Goal: Information Seeking & Learning: Check status

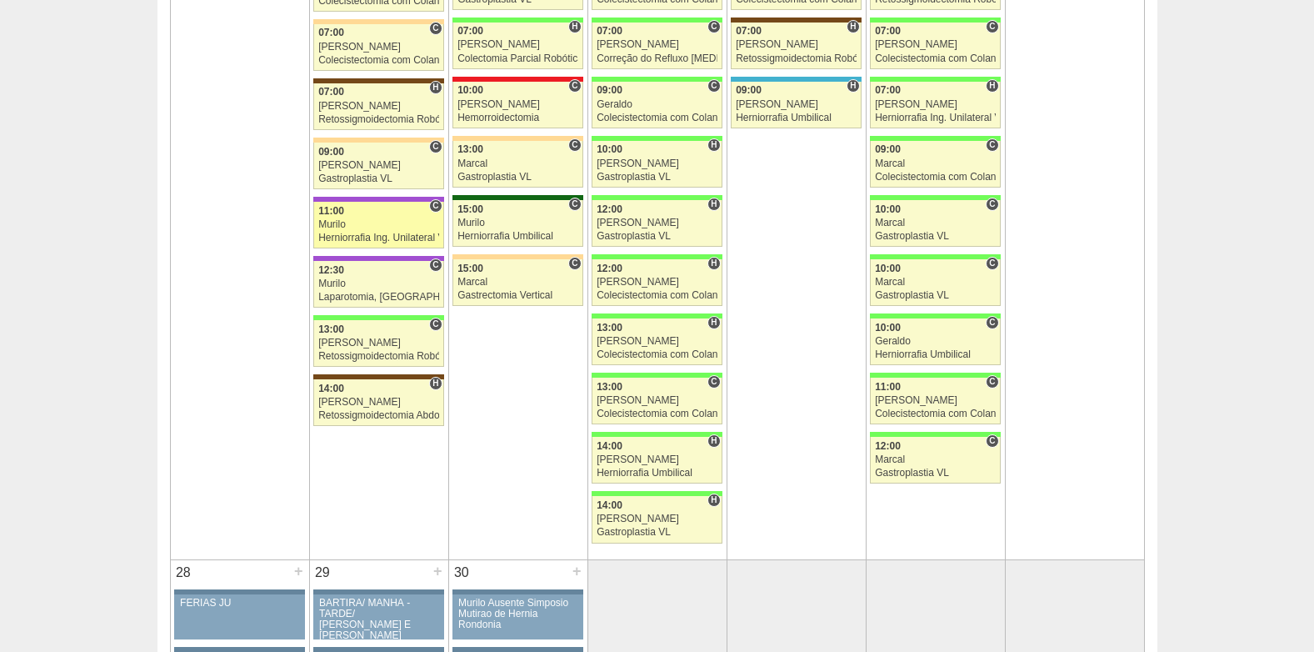
scroll to position [2667, 0]
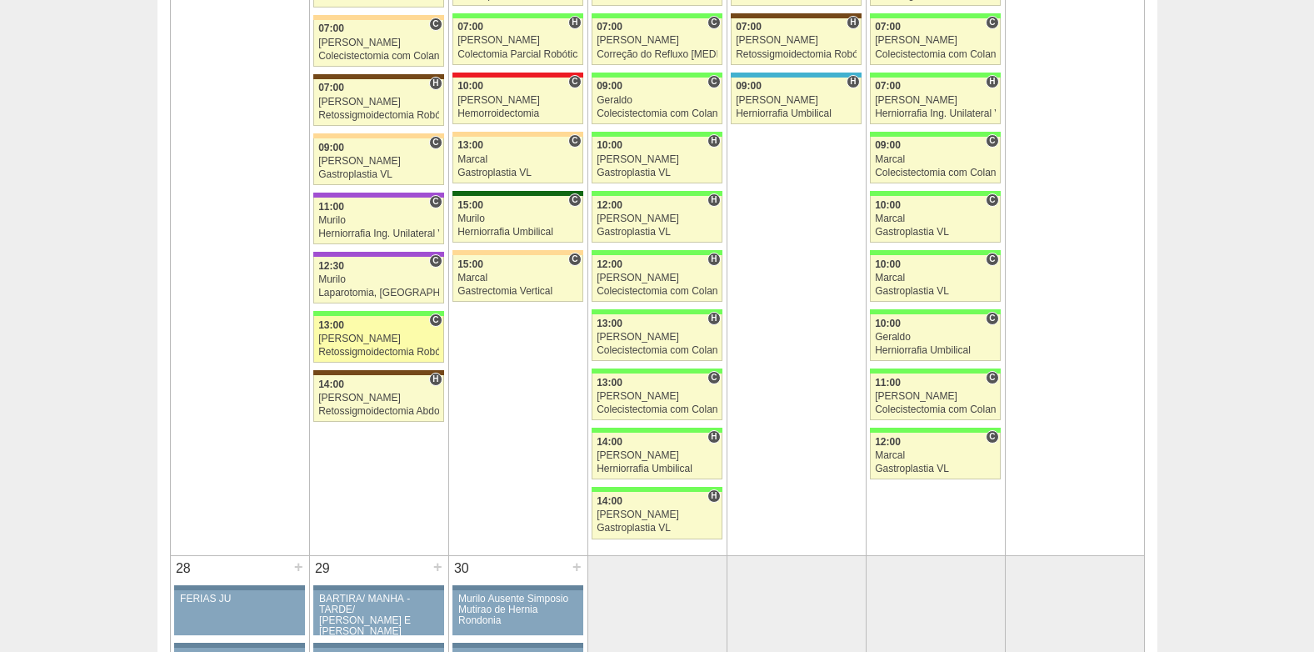
click at [351, 338] on div "[PERSON_NAME]" at bounding box center [378, 338] width 121 height 11
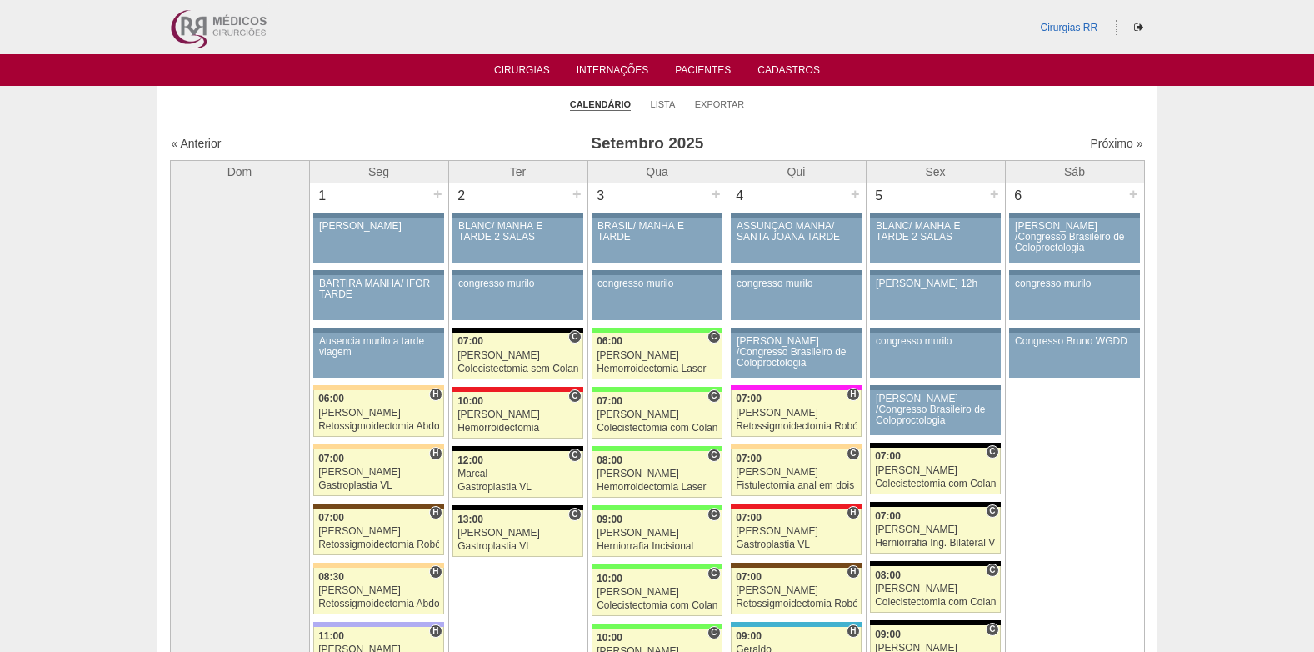
click at [695, 76] on link "Pacientes" at bounding box center [703, 71] width 56 height 14
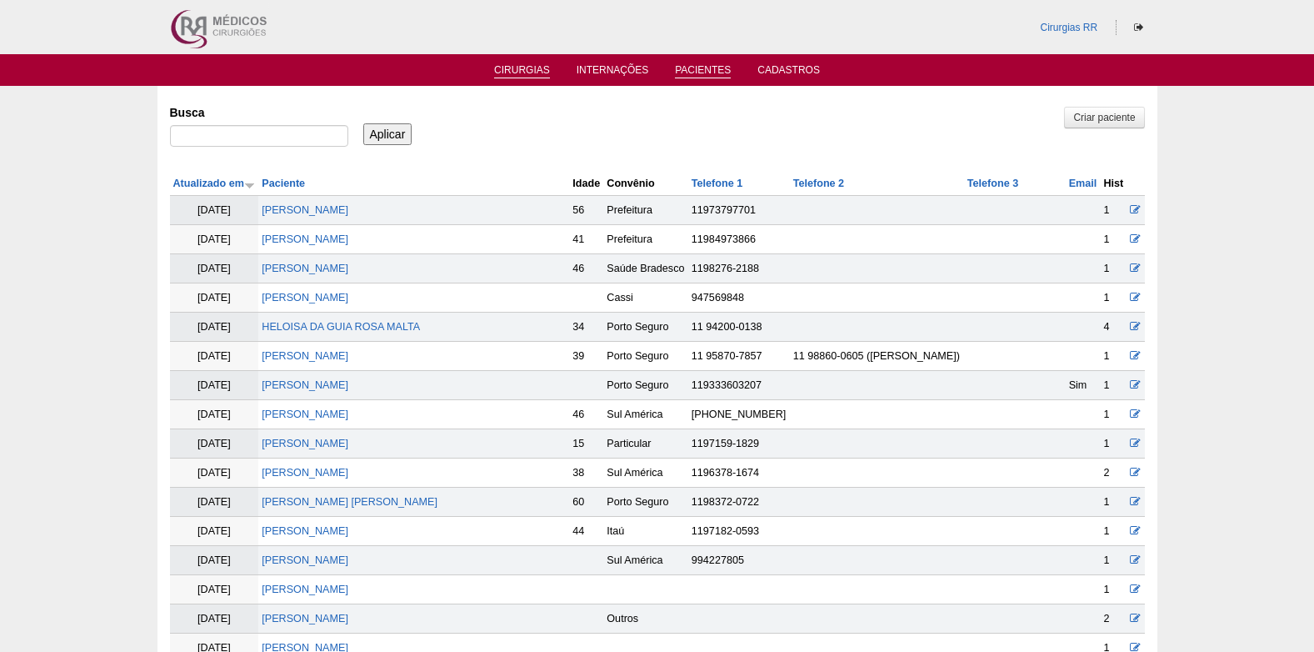
click at [503, 72] on link "Cirurgias" at bounding box center [522, 71] width 56 height 14
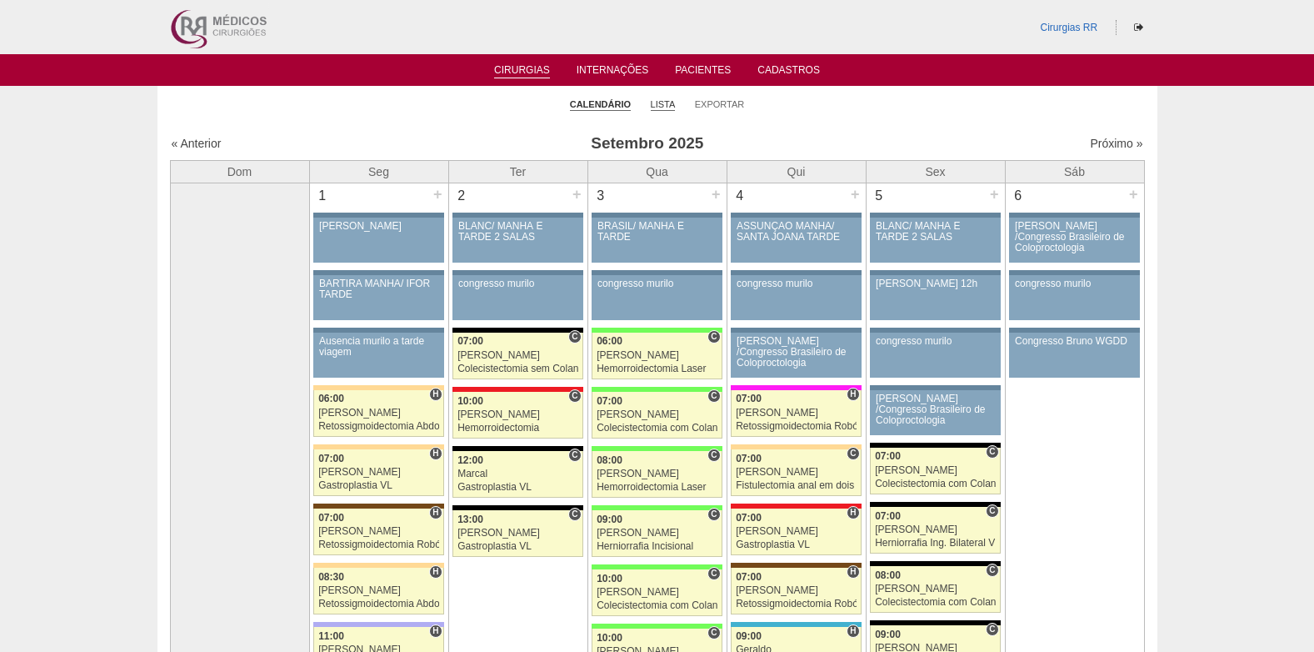
click at [666, 103] on link "Lista" at bounding box center [663, 104] width 25 height 13
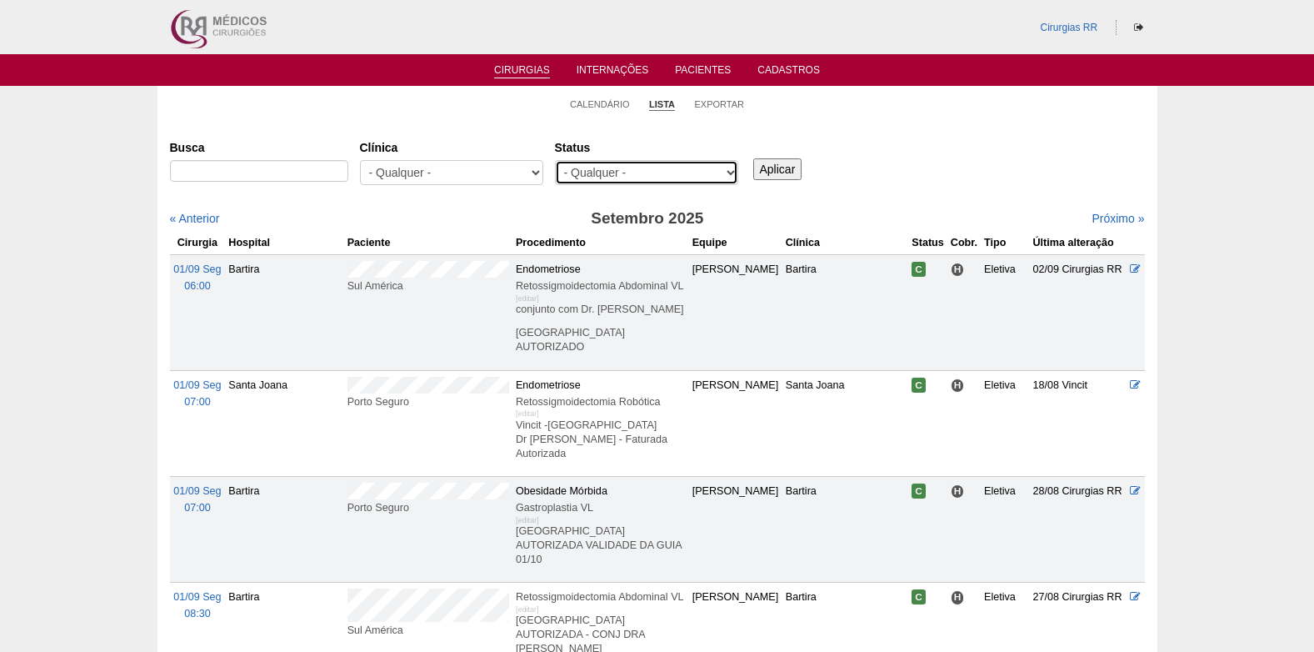
click at [658, 173] on select "- Qualquer - Reservada Confirmada Suspensa Cancelada" at bounding box center [646, 172] width 183 height 25
click at [555, 160] on select "- Qualquer - Reservada Confirmada Suspensa Cancelada" at bounding box center [646, 172] width 183 height 25
drag, startPoint x: 682, startPoint y: 166, endPoint x: 674, endPoint y: 172, distance: 9.5
click at [682, 166] on select "- Qualquer - Reservada Confirmada Suspensa Cancelada" at bounding box center [646, 172] width 183 height 25
select select "resr"
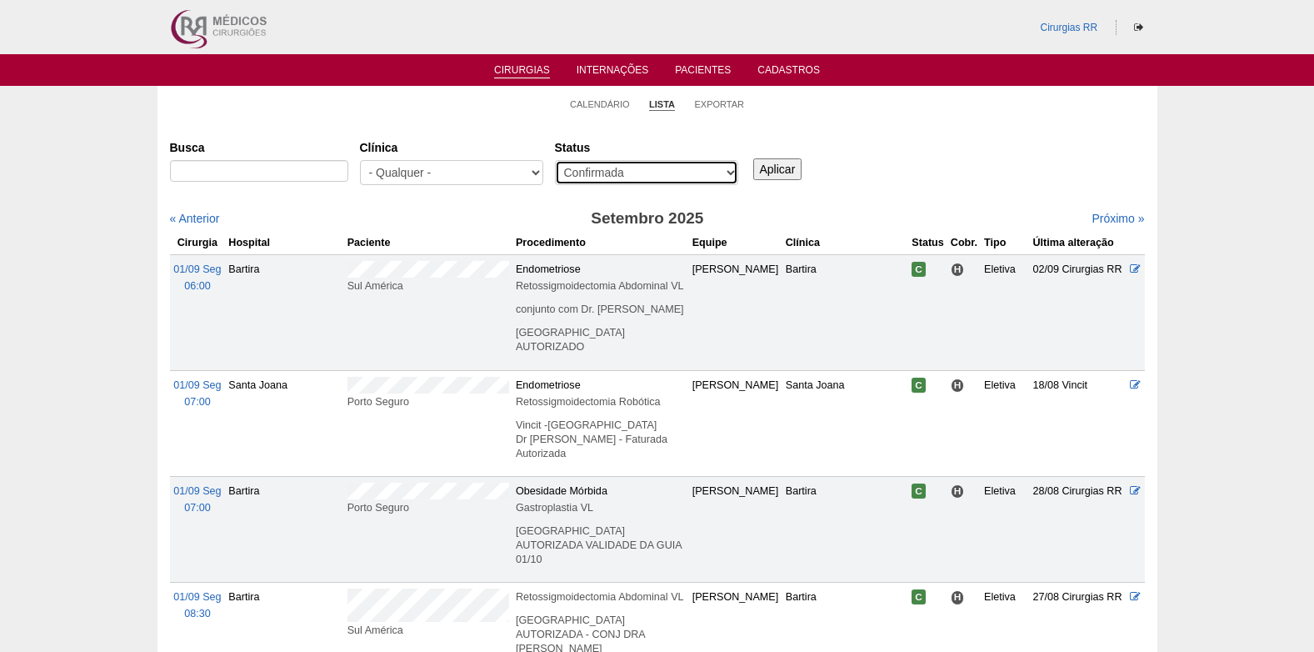
click at [555, 160] on select "- Qualquer - Reservada Confirmada Suspensa Cancelada" at bounding box center [646, 172] width 183 height 25
click at [780, 166] on input "Aplicar" at bounding box center [777, 169] width 49 height 22
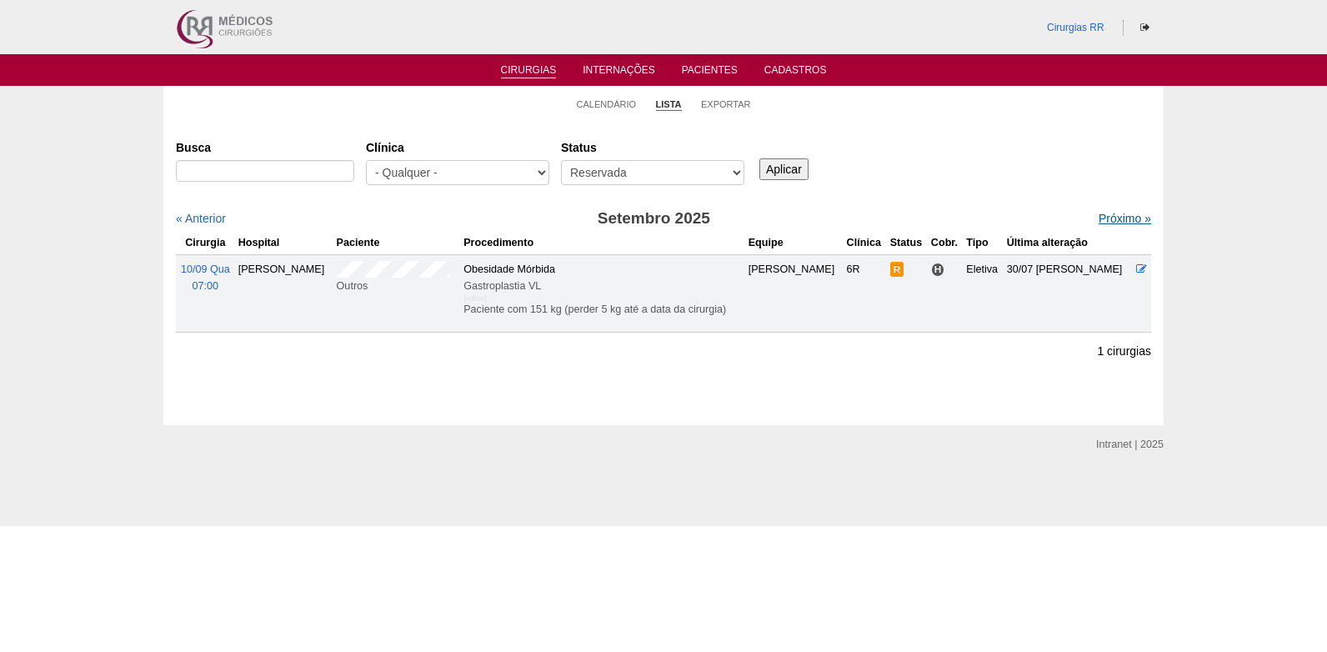
click at [1107, 212] on link "Próximo »" at bounding box center [1125, 218] width 53 height 13
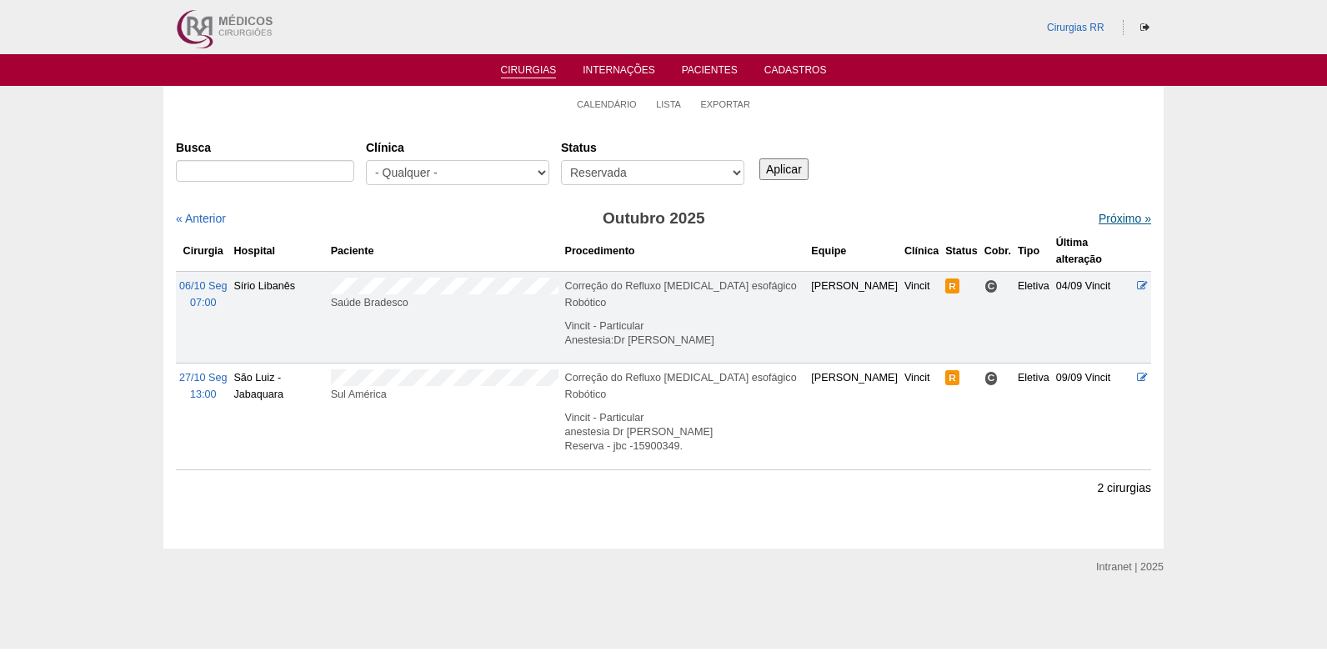
click at [1099, 219] on link "Próximo »" at bounding box center [1125, 218] width 53 height 13
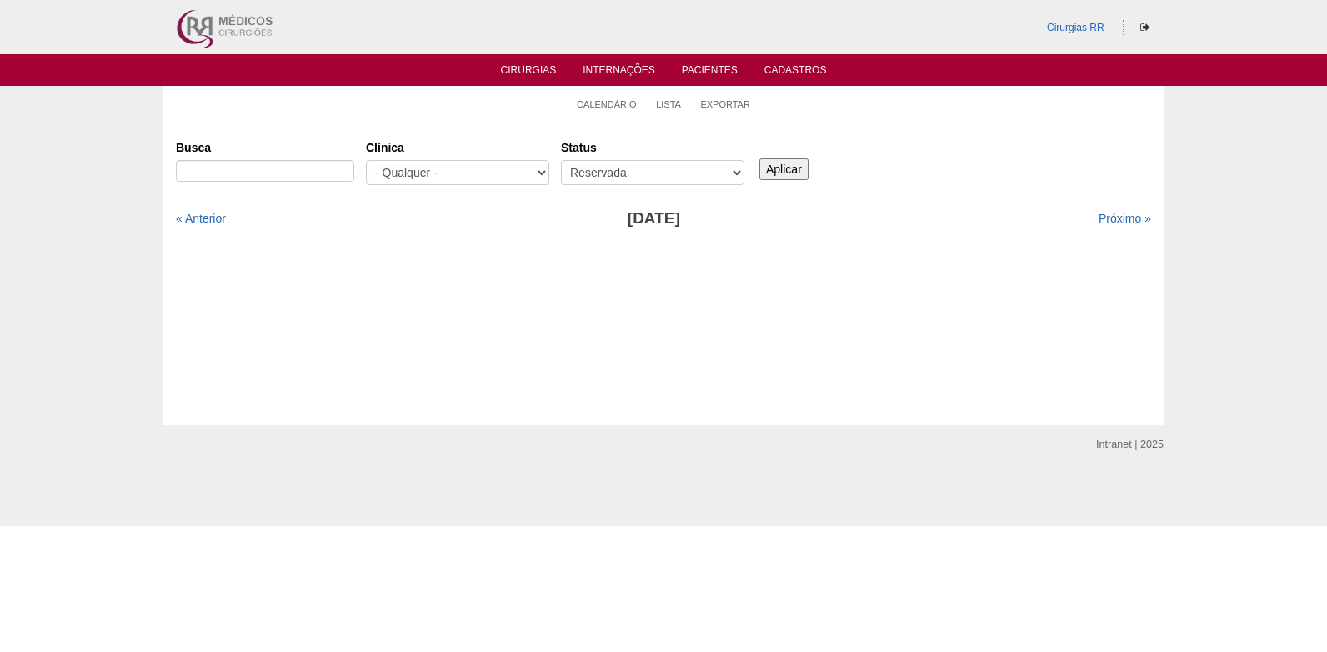
click at [505, 64] on link "Cirurgias" at bounding box center [529, 71] width 56 height 14
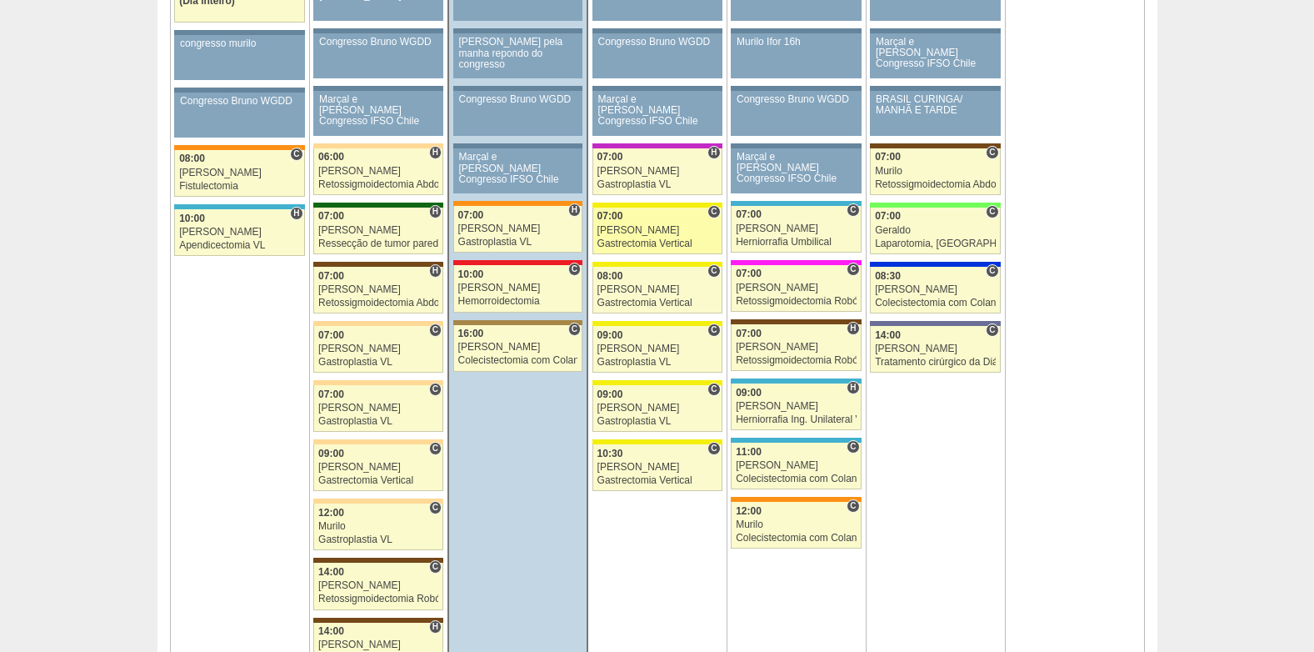
scroll to position [1000, 0]
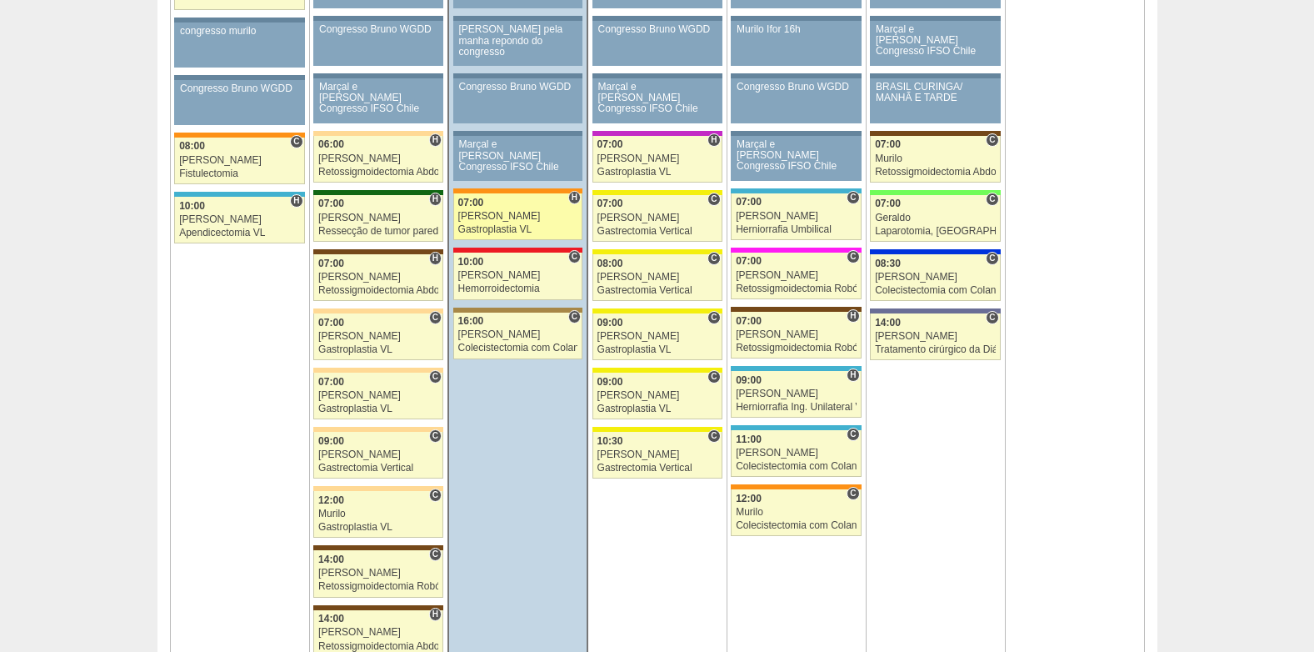
click at [485, 218] on div "Paulo Regina" at bounding box center [518, 216] width 120 height 11
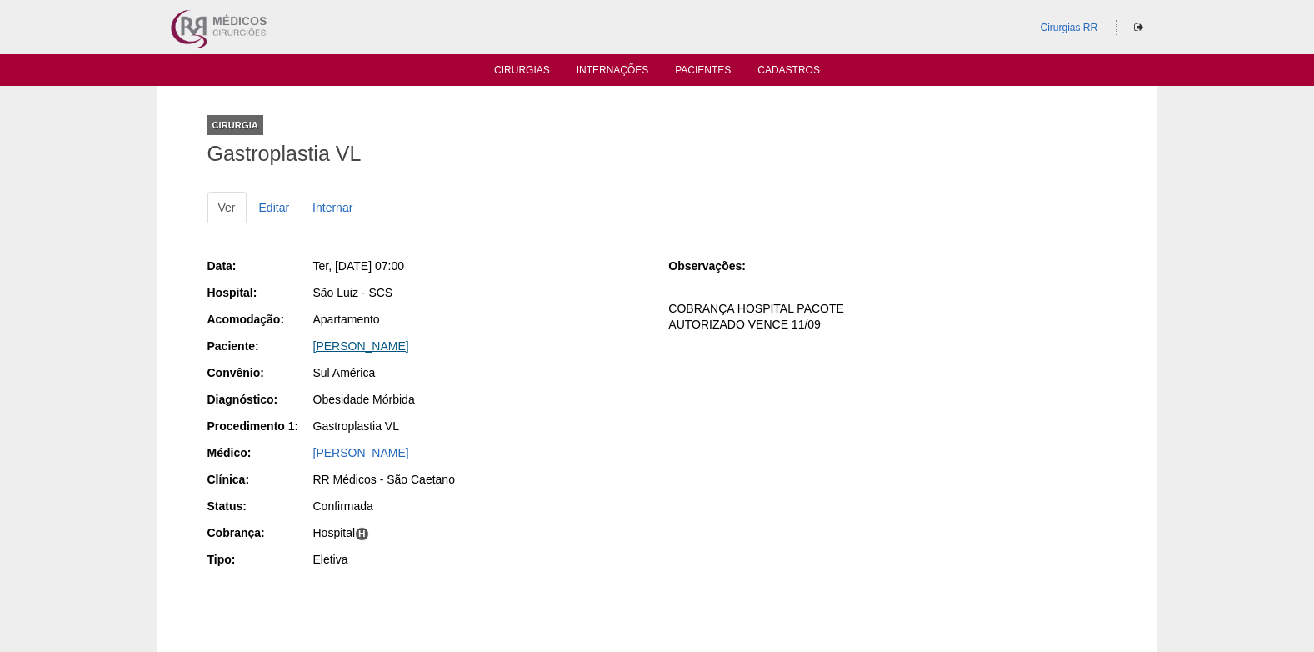
click at [344, 348] on link "[PERSON_NAME]" at bounding box center [361, 345] width 96 height 13
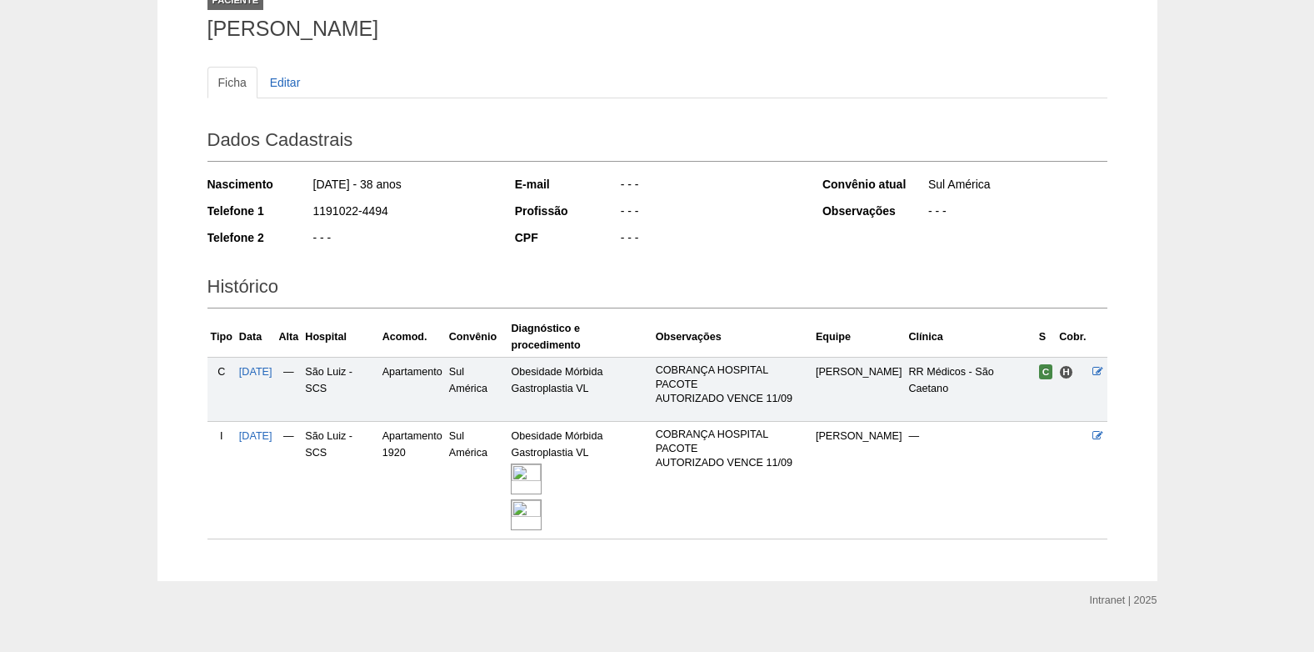
scroll to position [155, 0]
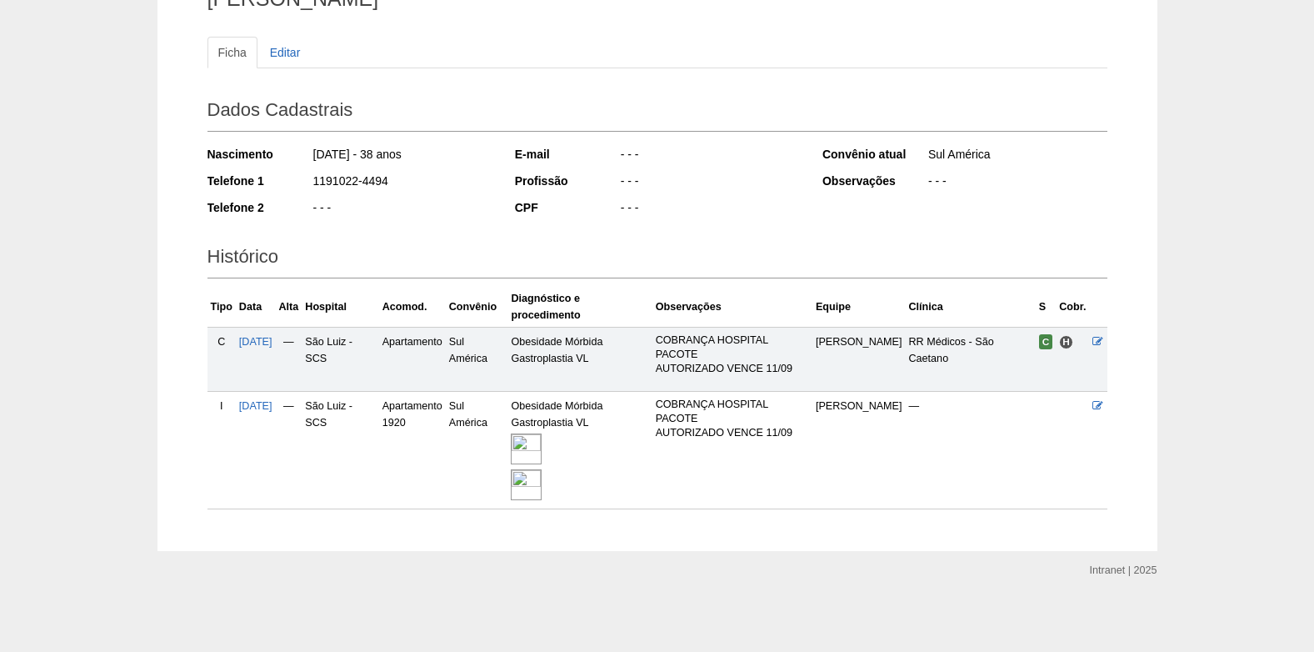
click at [542, 442] on img at bounding box center [526, 448] width 31 height 31
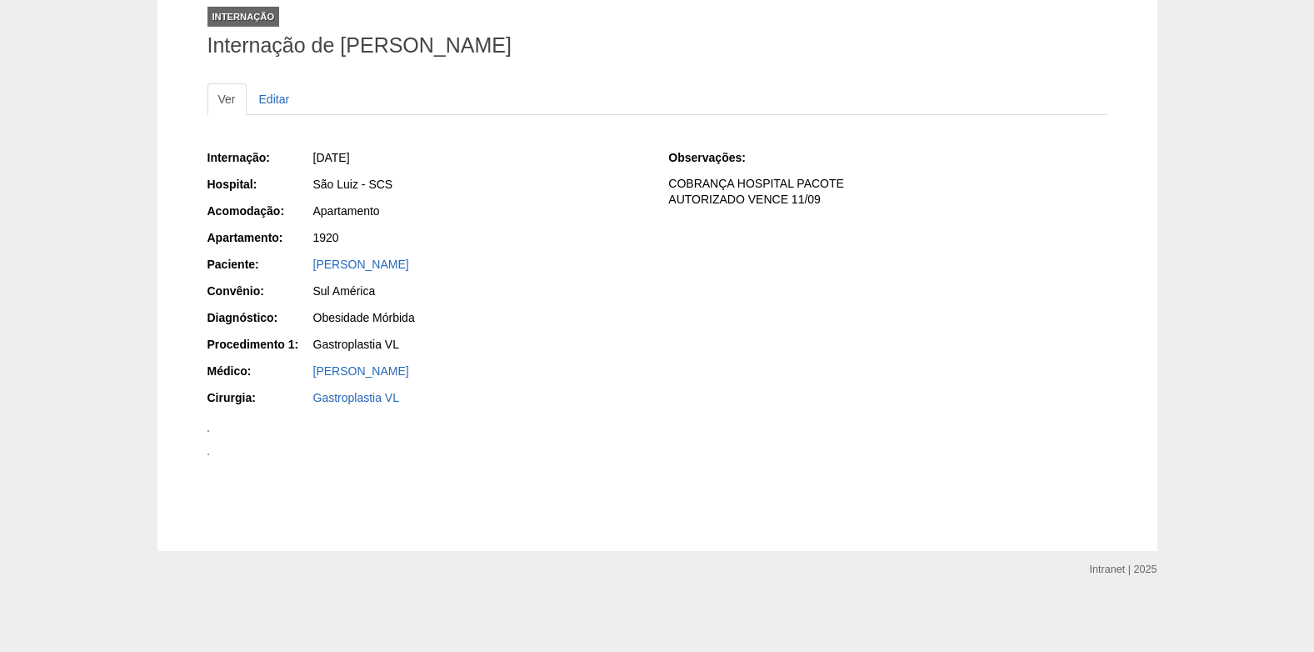
scroll to position [1920, 0]
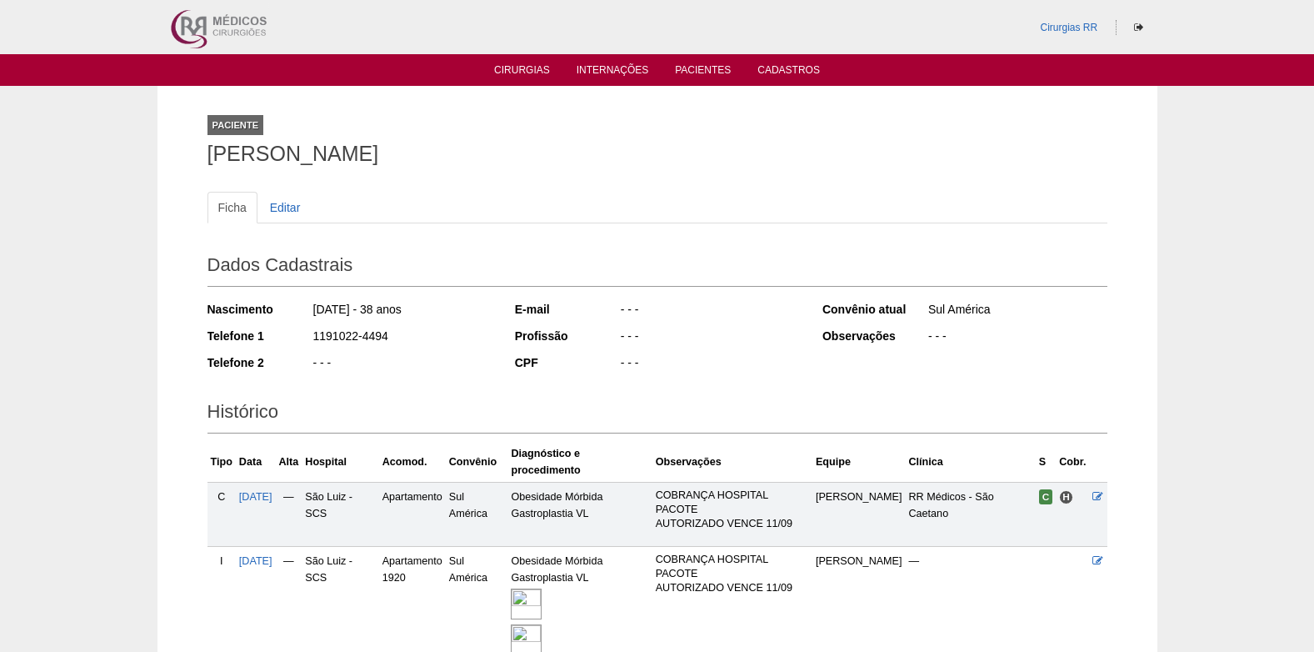
scroll to position [155, 0]
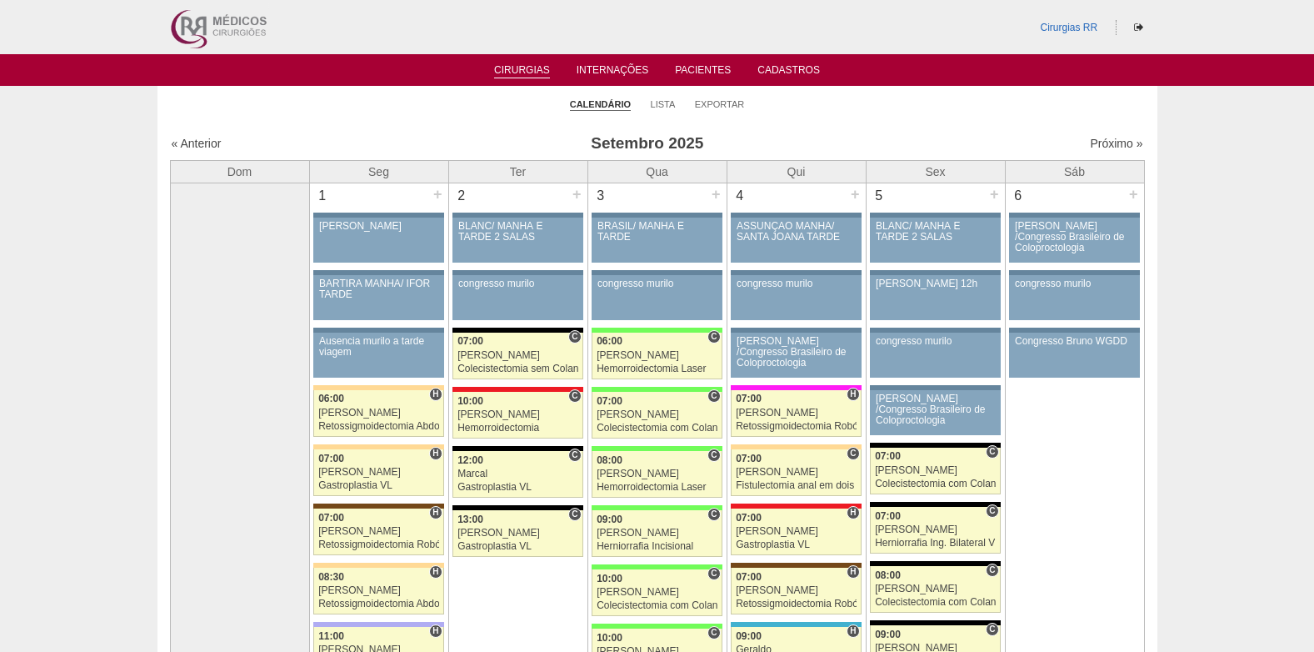
scroll to position [1000, 0]
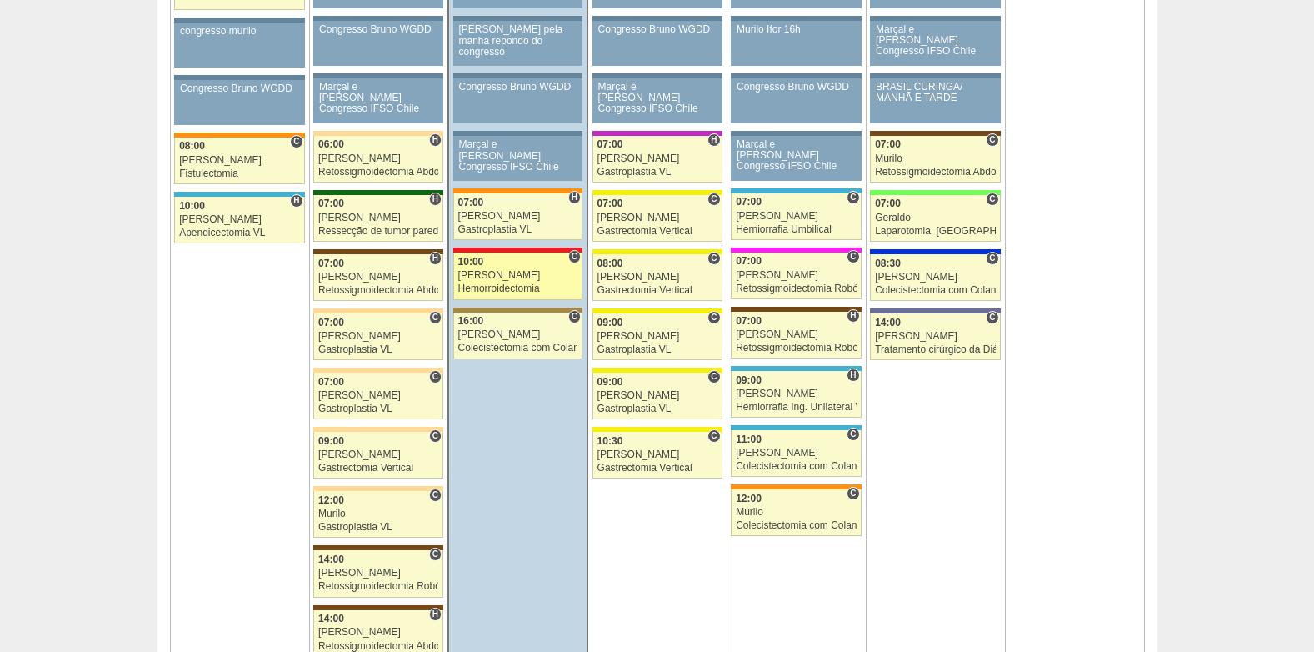
click at [498, 280] on div "[PERSON_NAME]" at bounding box center [518, 275] width 120 height 11
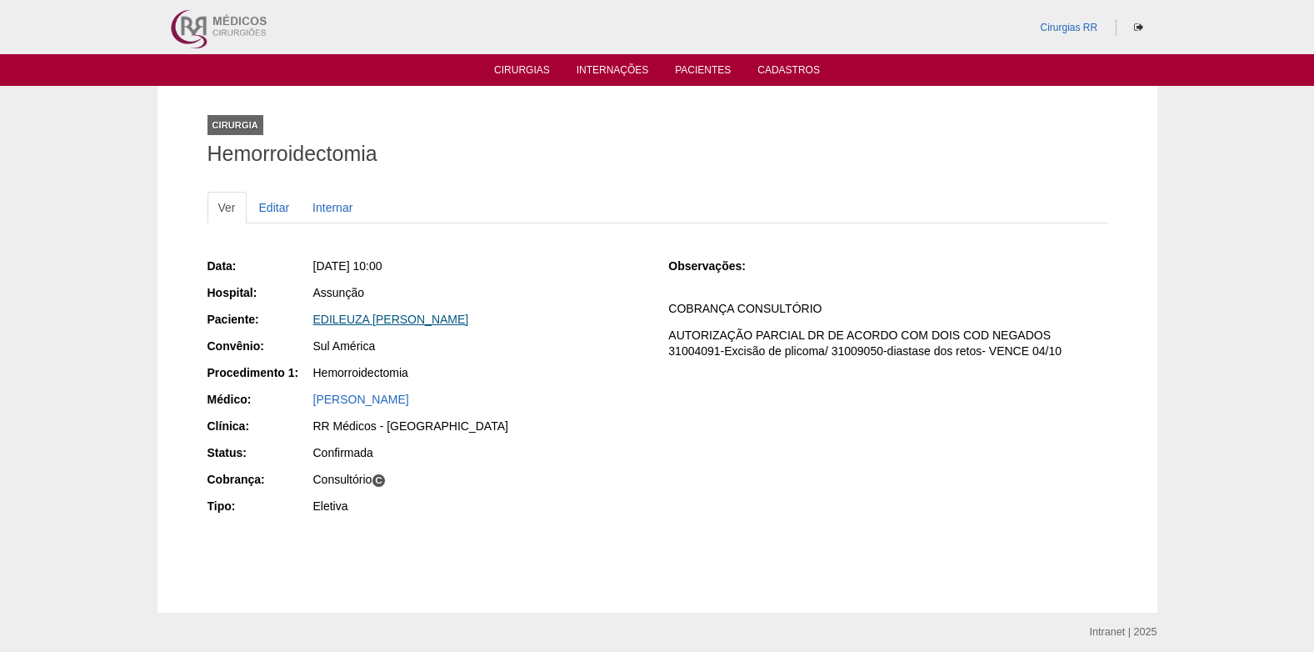
click at [379, 318] on link "EDILEUZA [PERSON_NAME]" at bounding box center [391, 319] width 156 height 13
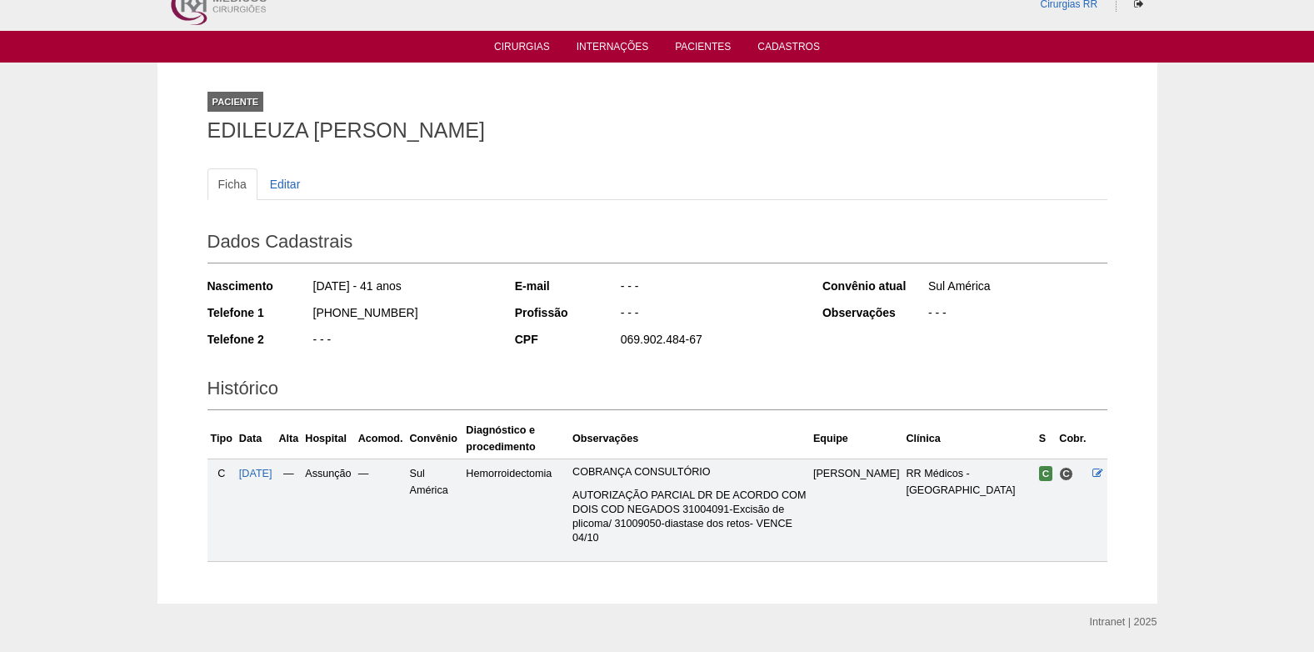
scroll to position [61, 0]
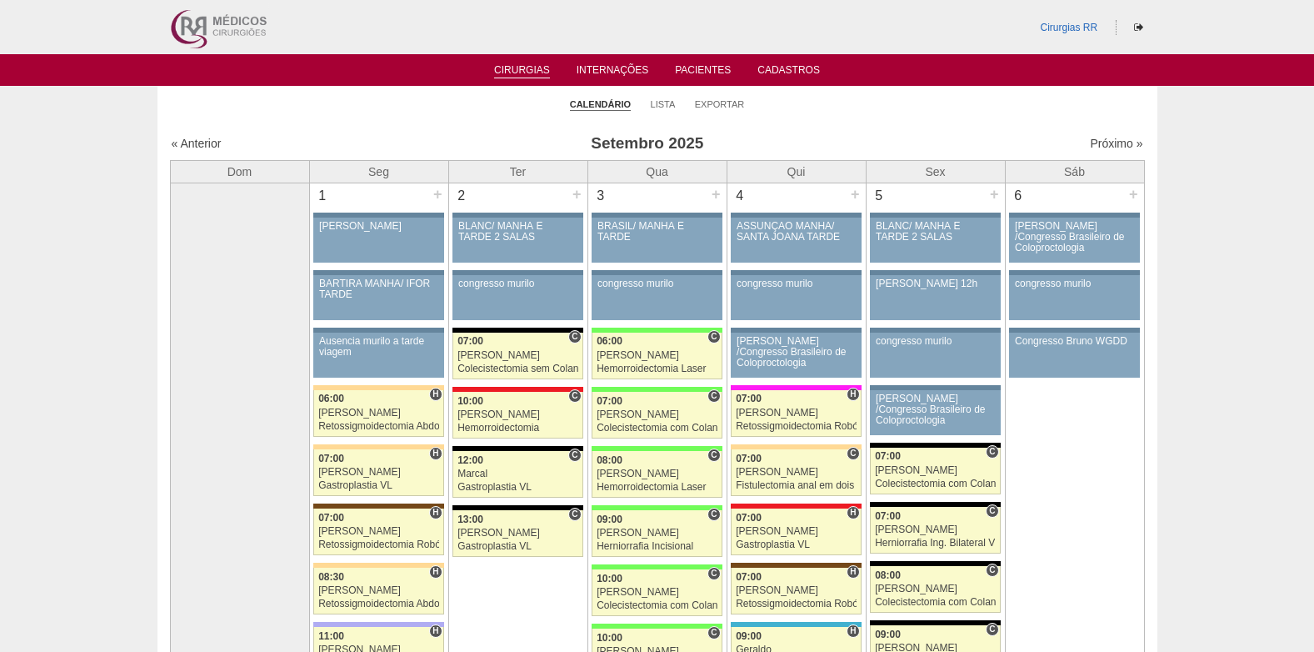
scroll to position [1000, 0]
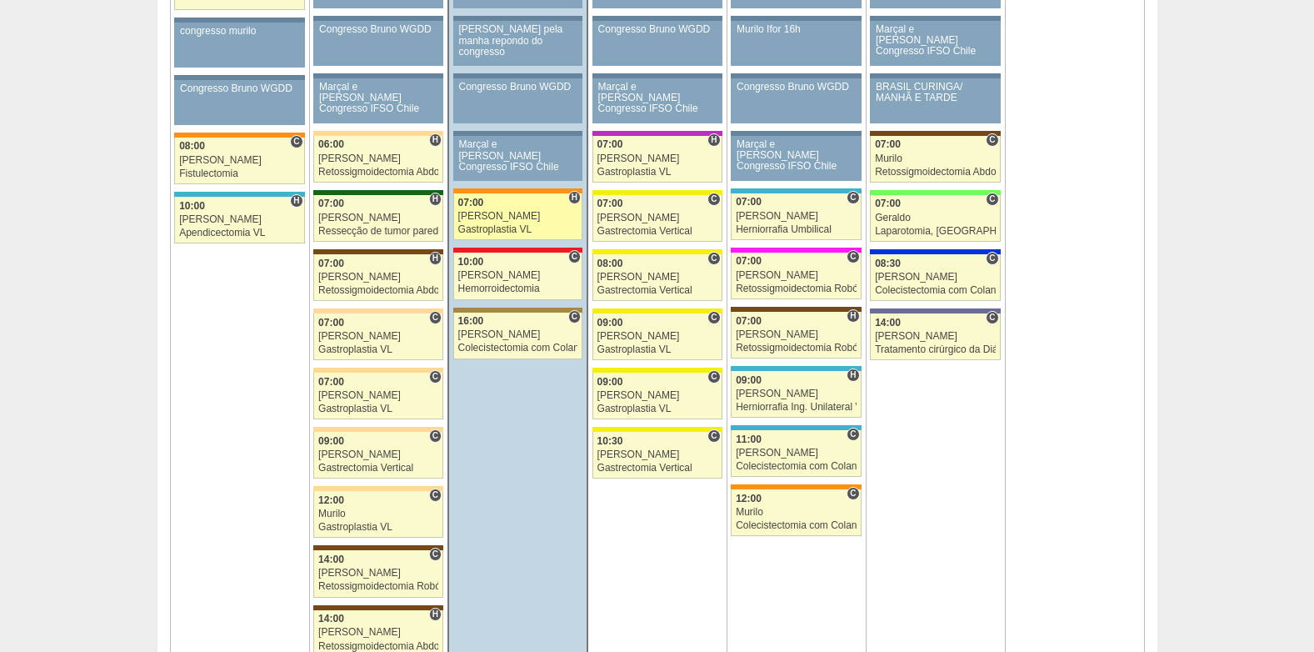
click at [494, 209] on link "88450 Paulo Regina H 07:00 Paulo Regina Gastroplastia VL Hospital São Luiz - SC…" at bounding box center [517, 216] width 129 height 47
